Goal: Task Accomplishment & Management: Manage account settings

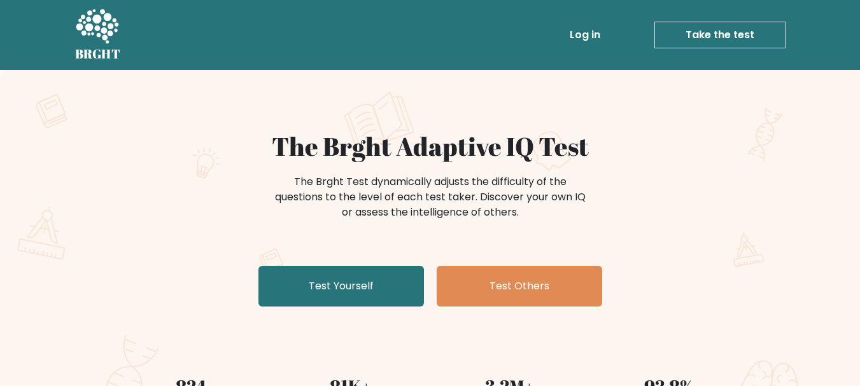
click at [582, 36] on link "Log in" at bounding box center [584, 34] width 41 height 25
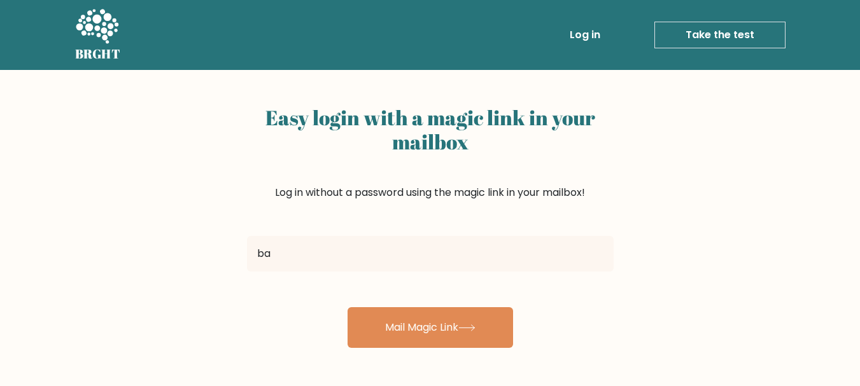
type input "[EMAIL_ADDRESS][DOMAIN_NAME]"
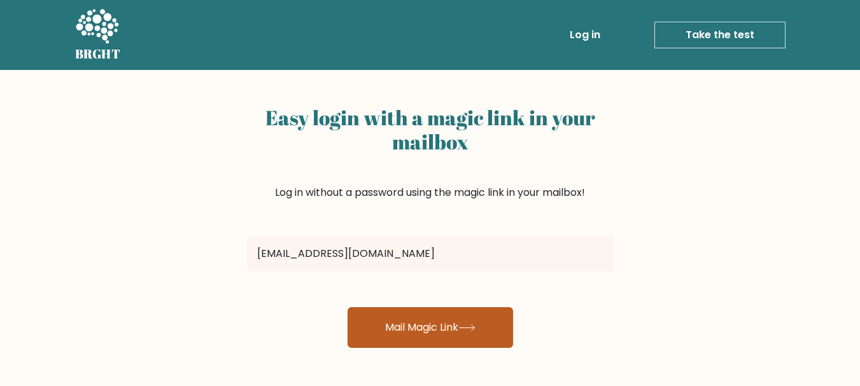
click at [405, 345] on button "Mail Magic Link" at bounding box center [429, 327] width 165 height 41
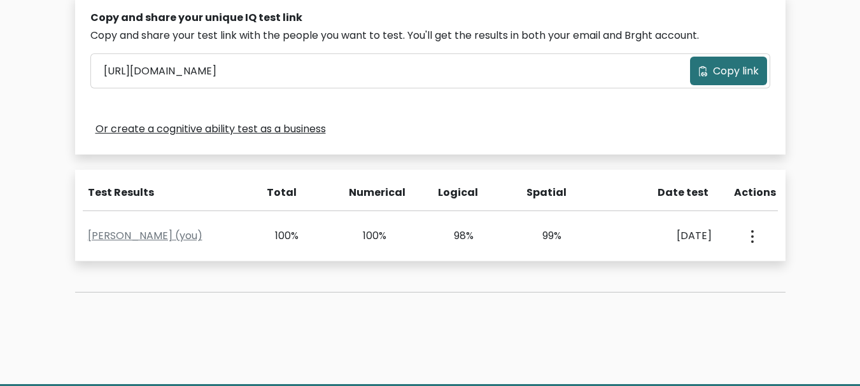
scroll to position [420, 0]
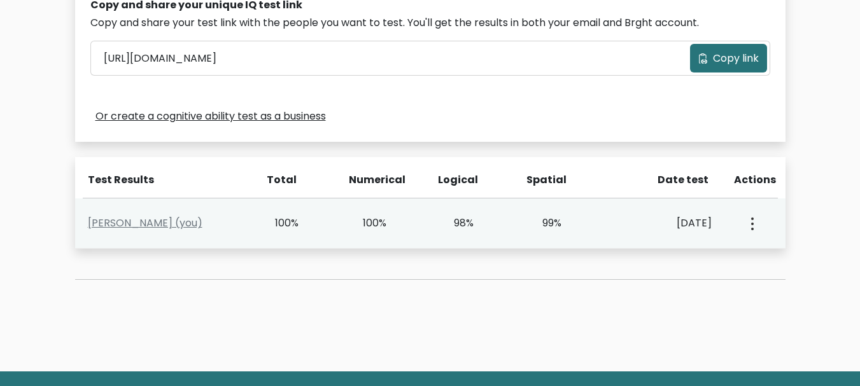
click at [753, 221] on icon "button" at bounding box center [752, 224] width 3 height 13
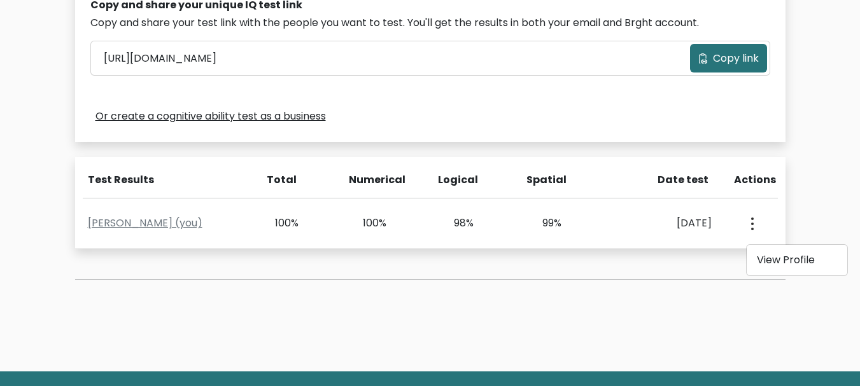
click at [715, 50] on button "Copy link" at bounding box center [728, 58] width 77 height 29
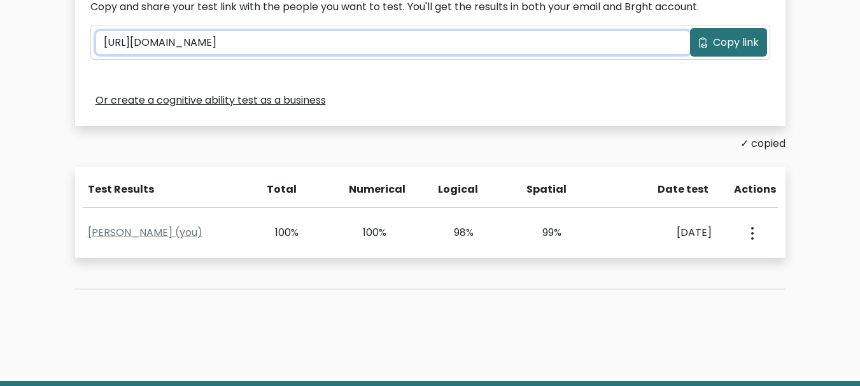
scroll to position [437, 0]
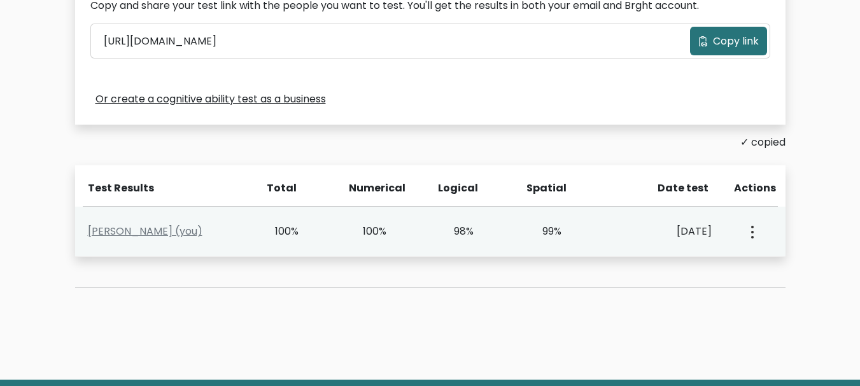
click at [755, 228] on button "button" at bounding box center [751, 231] width 10 height 39
click at [766, 271] on link "View Profile" at bounding box center [796, 268] width 101 height 20
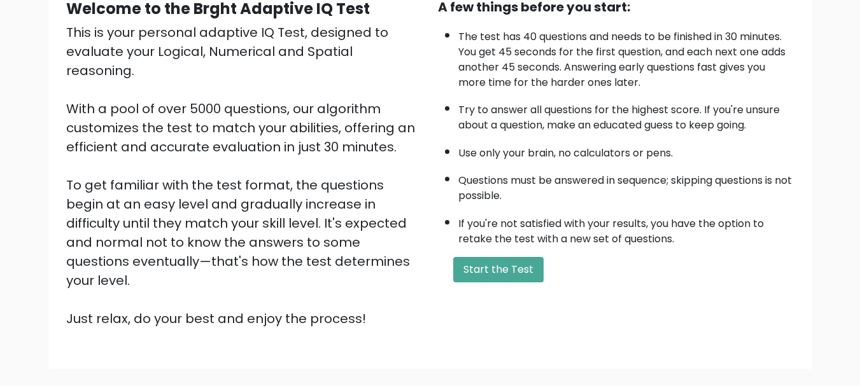
scroll to position [197, 0]
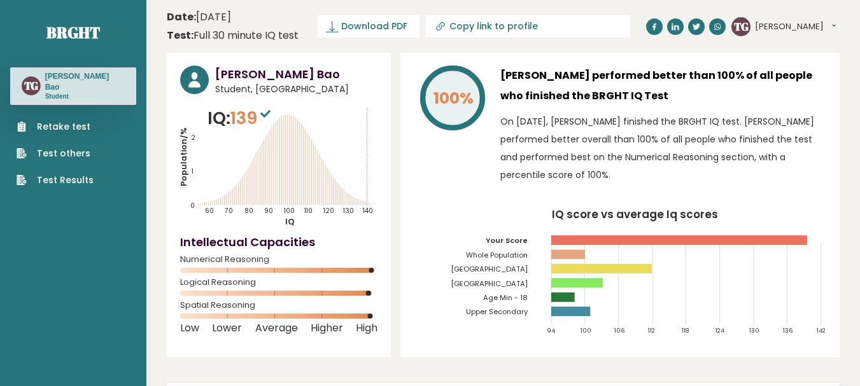
click at [256, 121] on span "139" at bounding box center [251, 118] width 43 height 24
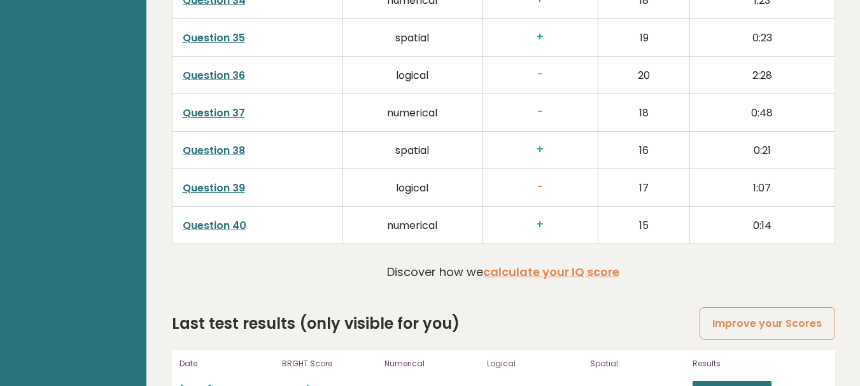
scroll to position [3319, 0]
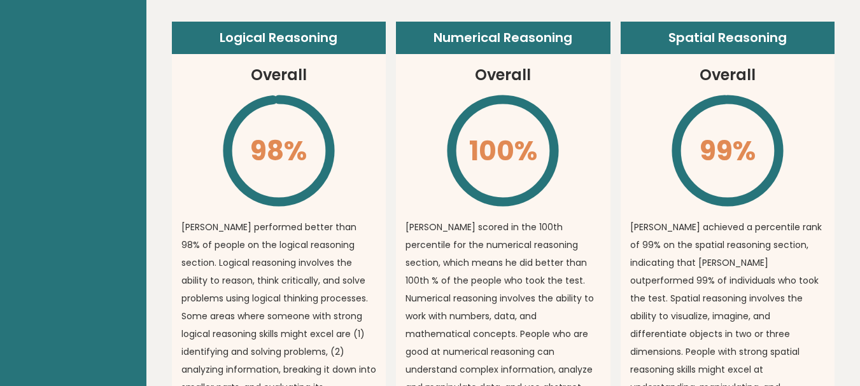
click at [670, 267] on p "[PERSON_NAME] achieved a percentile rank of 99% on the spatial reasoning sectio…" at bounding box center [727, 334] width 195 height 232
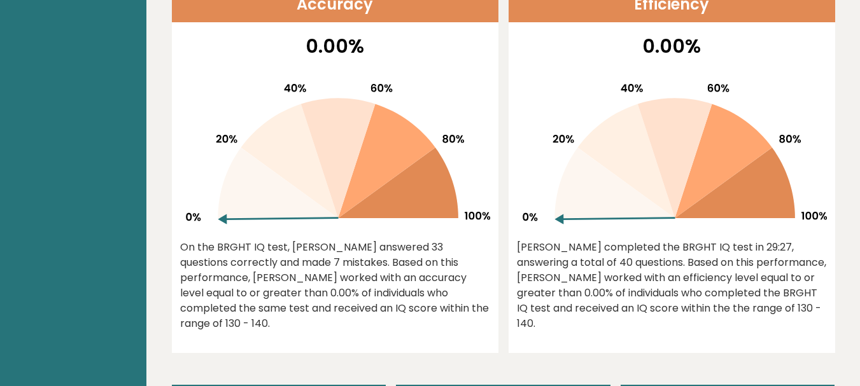
scroll to position [561, 0]
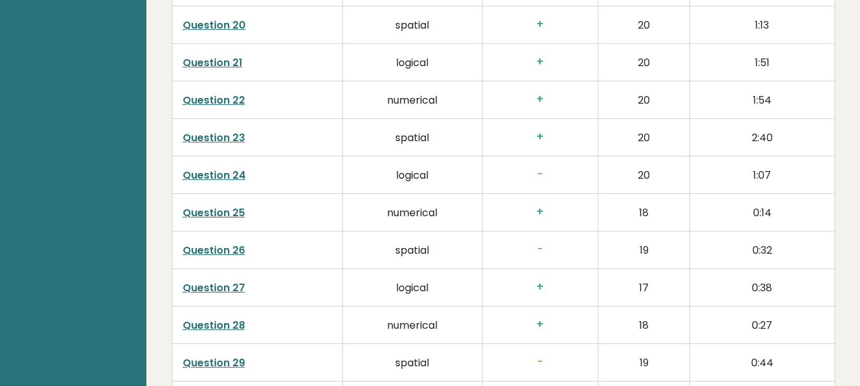
scroll to position [2766, 0]
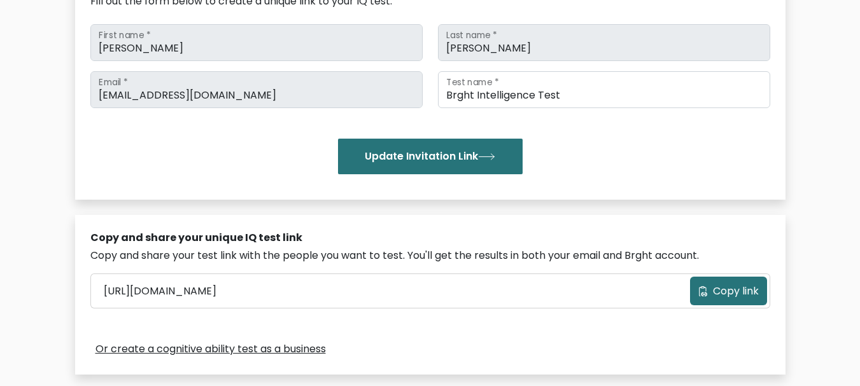
scroll to position [153, 0]
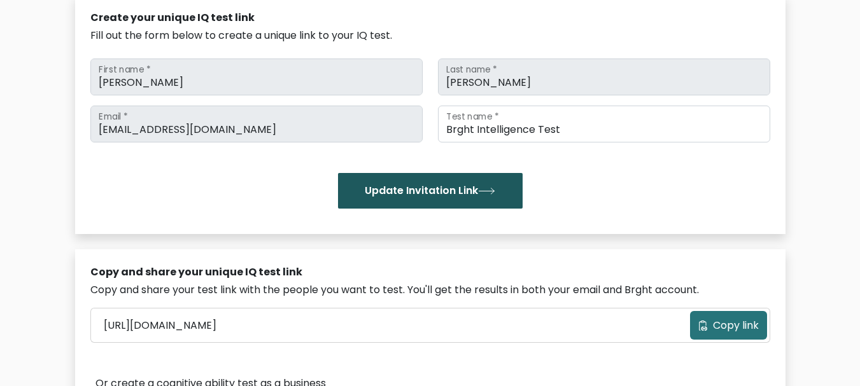
click at [461, 195] on button "Update Invitation Link" at bounding box center [430, 191] width 185 height 36
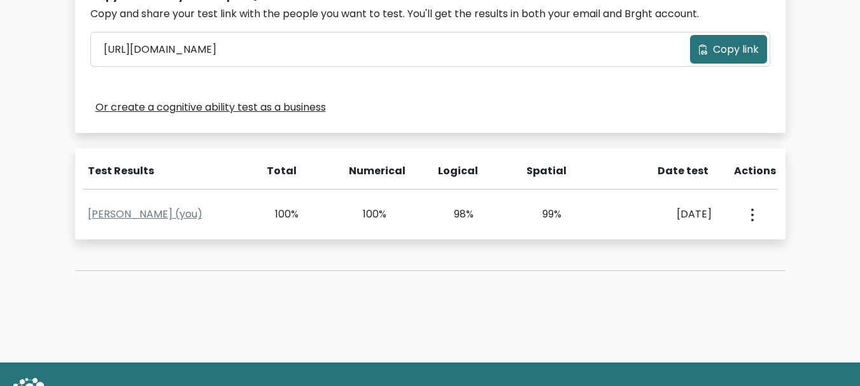
scroll to position [483, 0]
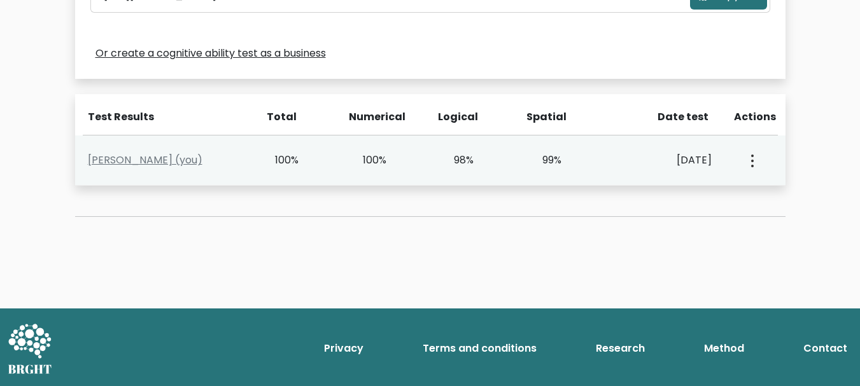
click at [747, 165] on button "button" at bounding box center [751, 160] width 10 height 39
click at [769, 210] on ul "View Profile" at bounding box center [797, 197] width 102 height 32
click at [755, 156] on button "button" at bounding box center [751, 160] width 10 height 39
click at [782, 202] on link "View Profile" at bounding box center [796, 197] width 101 height 20
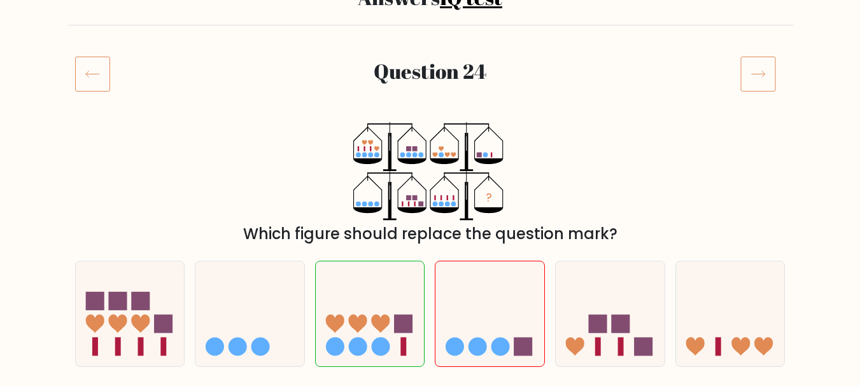
scroll to position [119, 0]
